Goal: Transaction & Acquisition: Purchase product/service

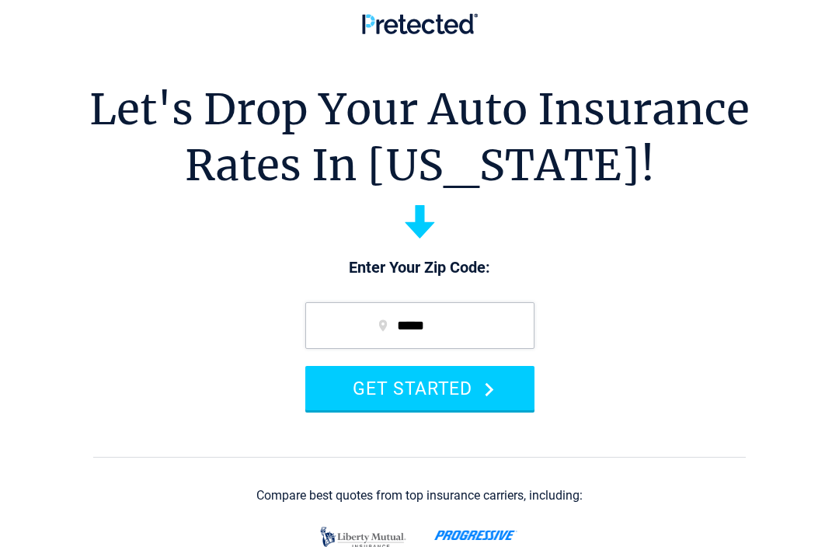
click at [468, 387] on button "GET STARTED" at bounding box center [419, 388] width 229 height 44
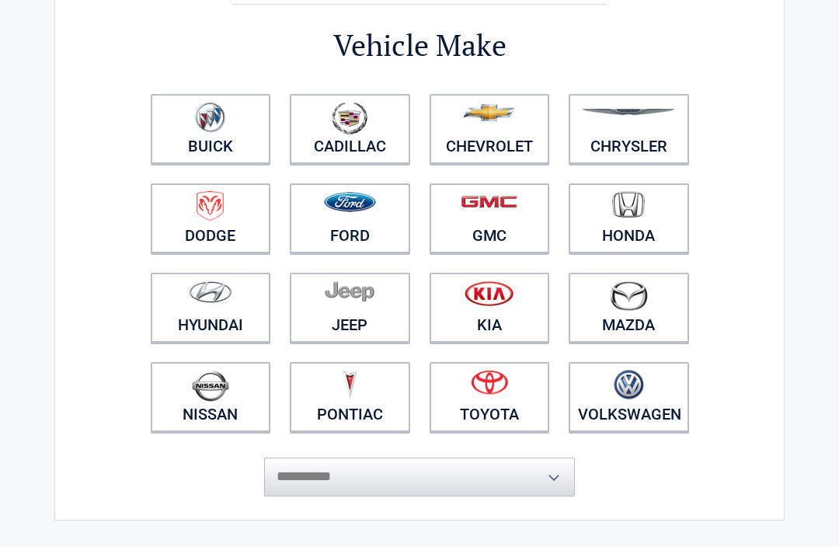
scroll to position [110, 0]
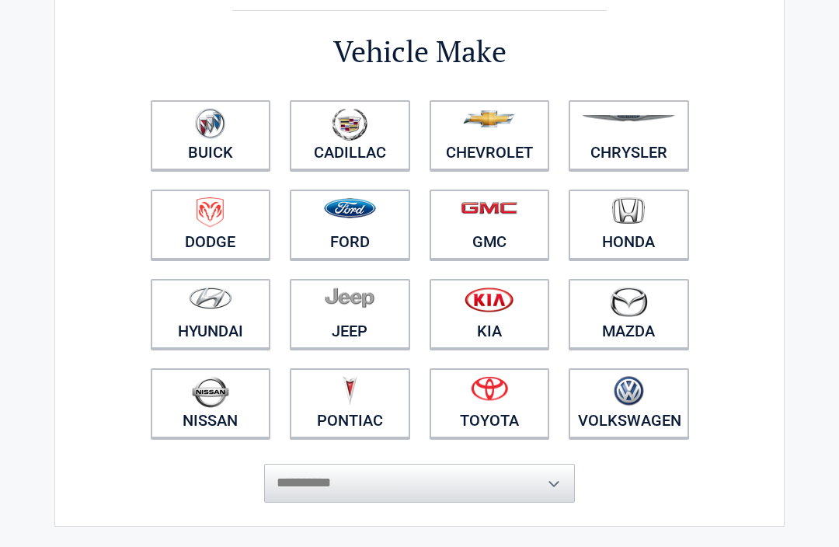
click at [645, 207] on img at bounding box center [628, 210] width 33 height 27
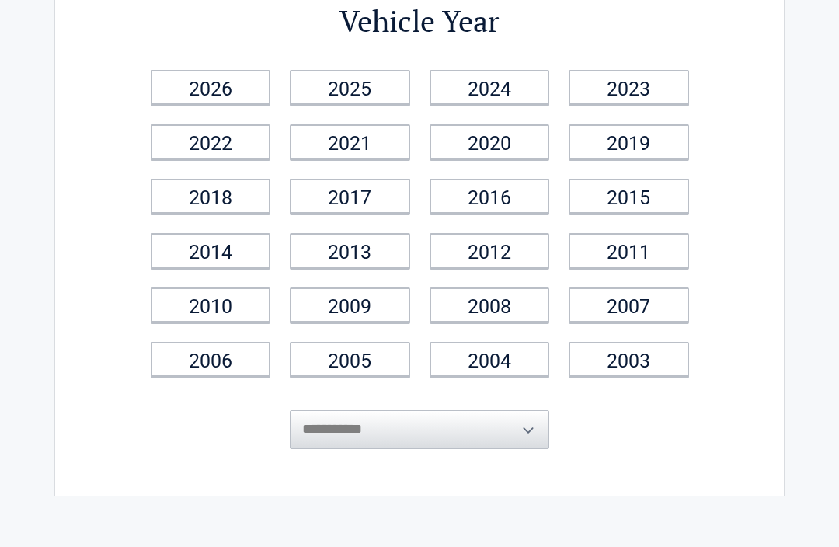
scroll to position [0, 0]
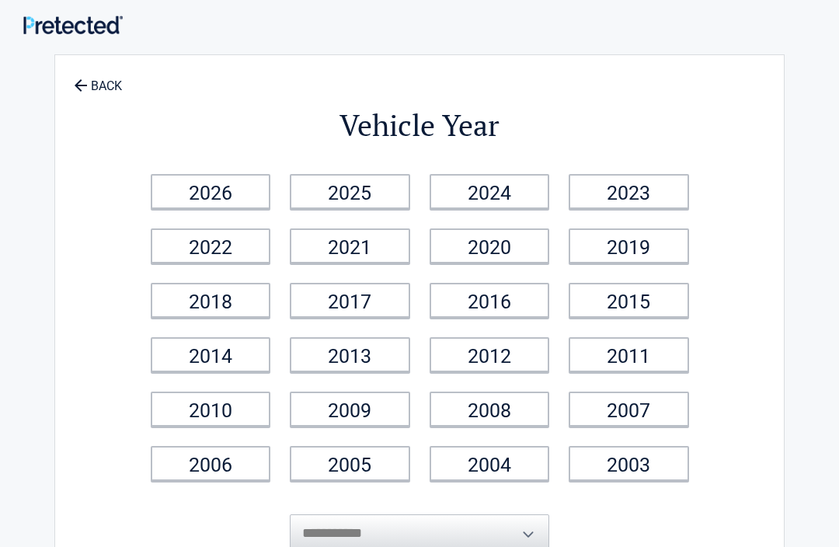
click at [218, 193] on link "2026" at bounding box center [211, 191] width 120 height 35
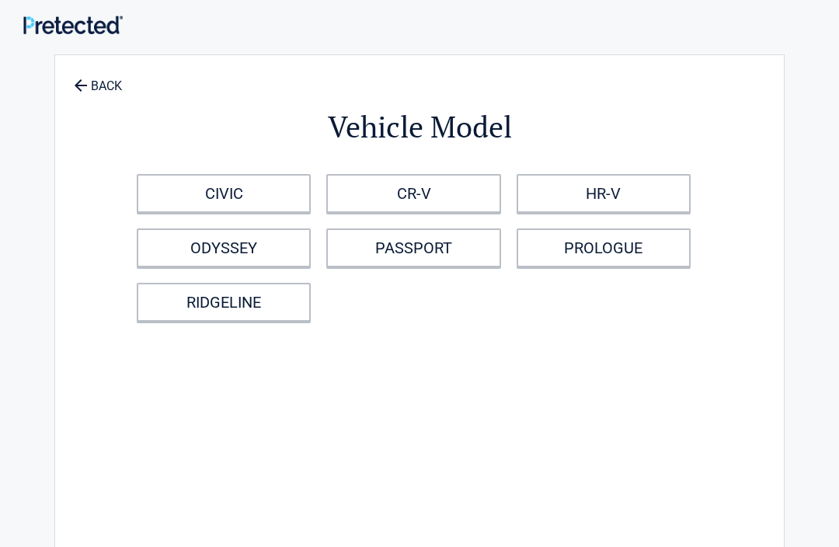
click at [417, 195] on link "CR-V" at bounding box center [413, 193] width 174 height 39
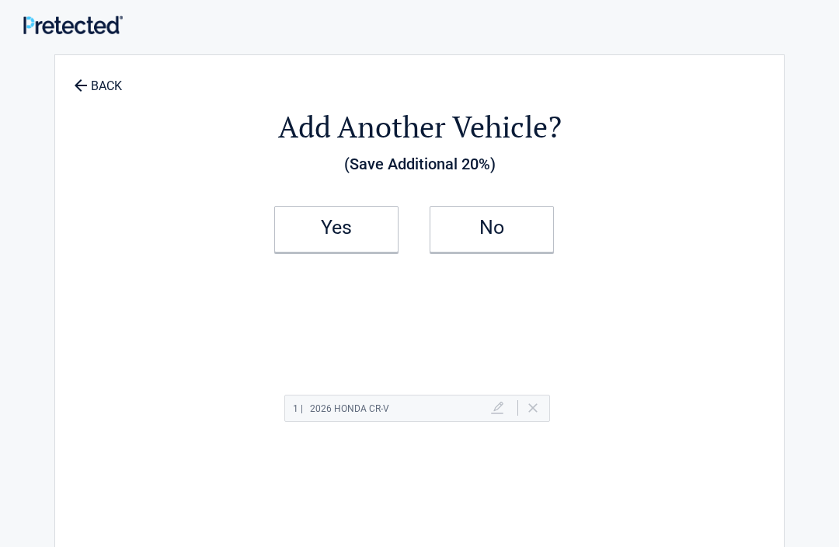
click at [355, 230] on h2 "Yes" at bounding box center [337, 227] width 92 height 11
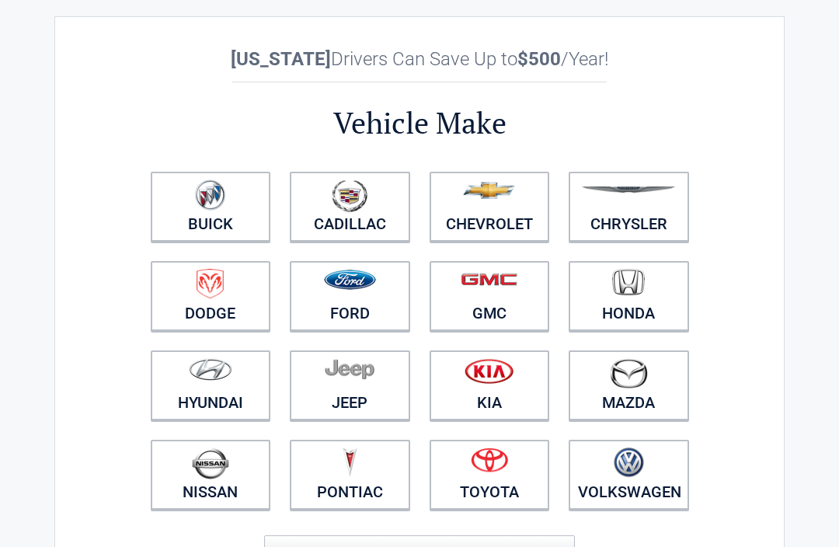
click at [636, 316] on link "Honda" at bounding box center [629, 296] width 120 height 70
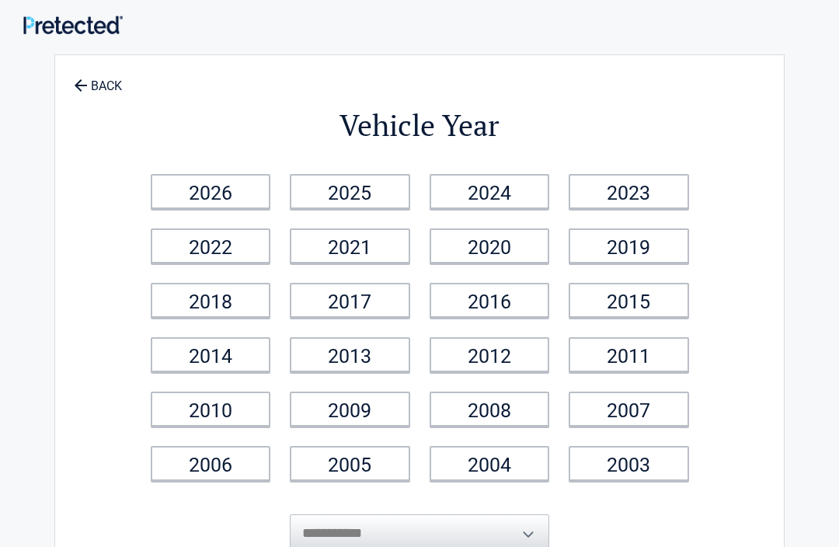
click at [473, 317] on link "2016" at bounding box center [490, 300] width 120 height 35
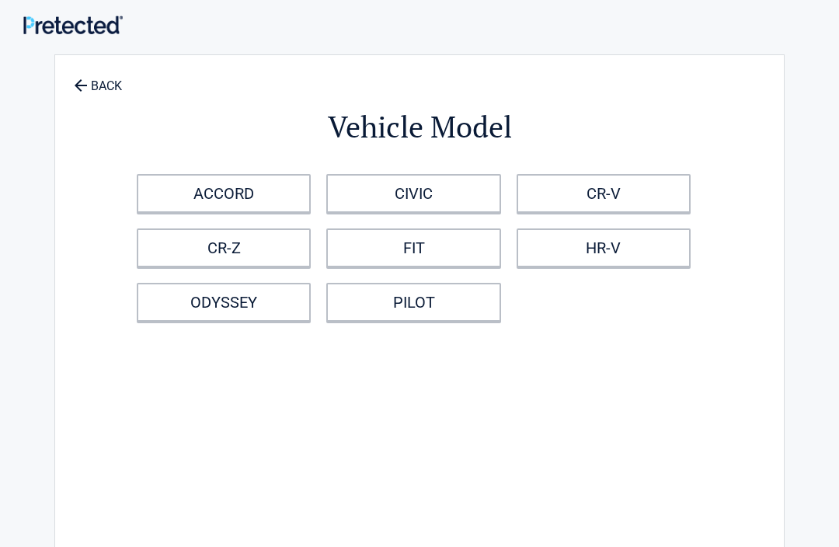
click at [487, 237] on link "FIT" at bounding box center [413, 247] width 174 height 39
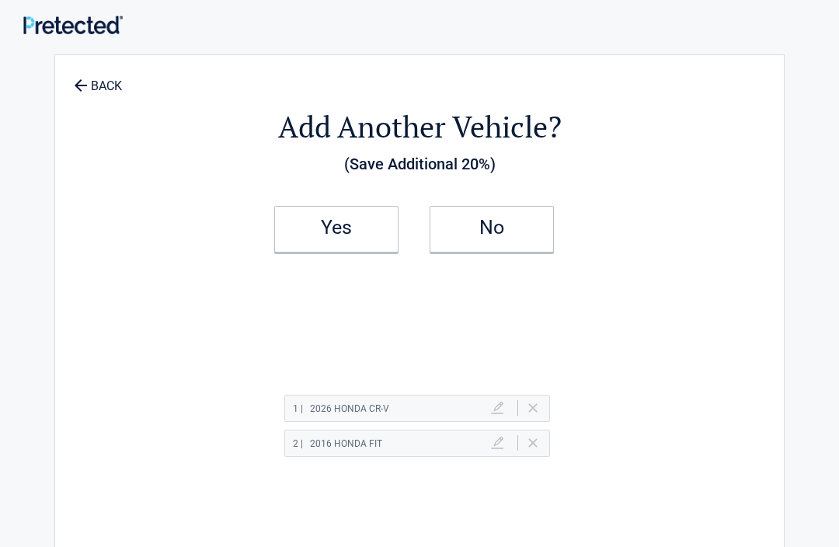
click at [358, 228] on h2 "Yes" at bounding box center [337, 227] width 92 height 11
